Goal: Find specific page/section: Find specific page/section

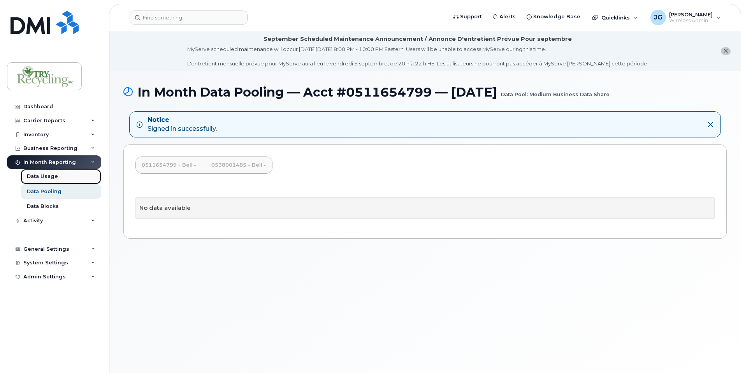
click at [44, 177] on div "Data Usage" at bounding box center [42, 176] width 31 height 7
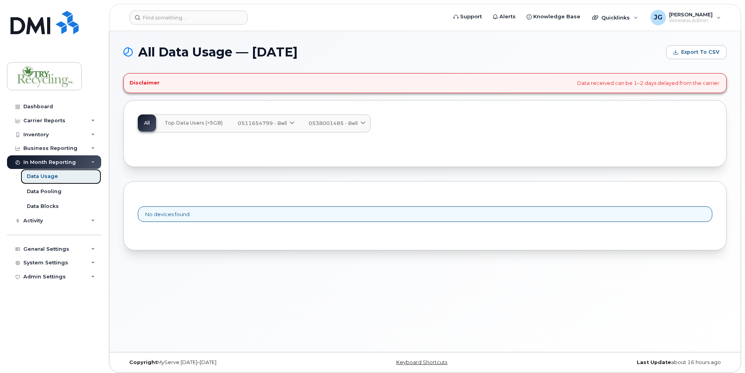
click at [37, 174] on div "Data Usage" at bounding box center [42, 176] width 31 height 7
click at [37, 175] on div "Data Usage" at bounding box center [42, 176] width 31 height 7
click at [32, 107] on div "Dashboard" at bounding box center [38, 106] width 30 height 6
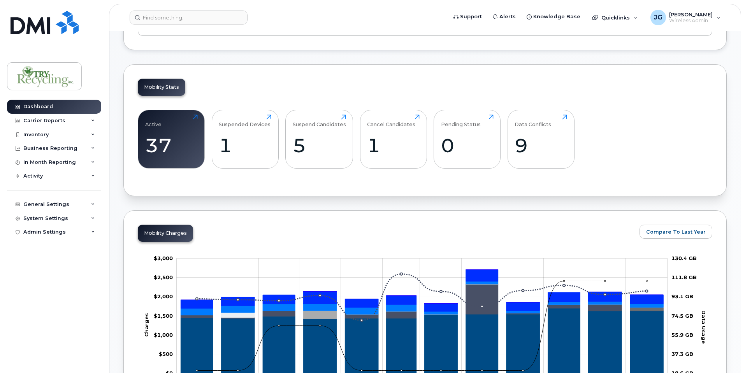
scroll to position [220, 0]
click at [174, 144] on div "37" at bounding box center [171, 144] width 53 height 23
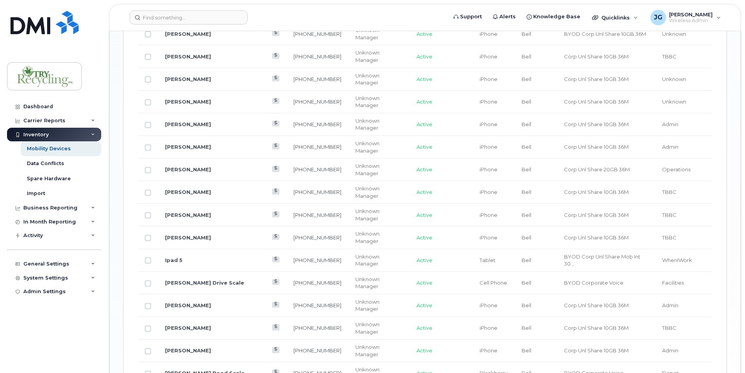
scroll to position [678, 0]
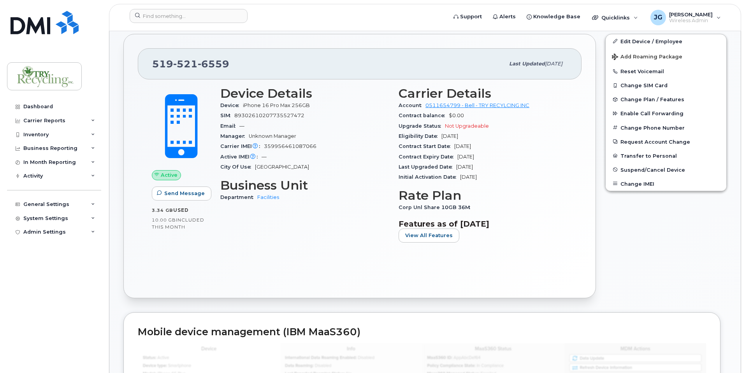
scroll to position [210, 0]
